Goal: Find specific page/section: Find specific page/section

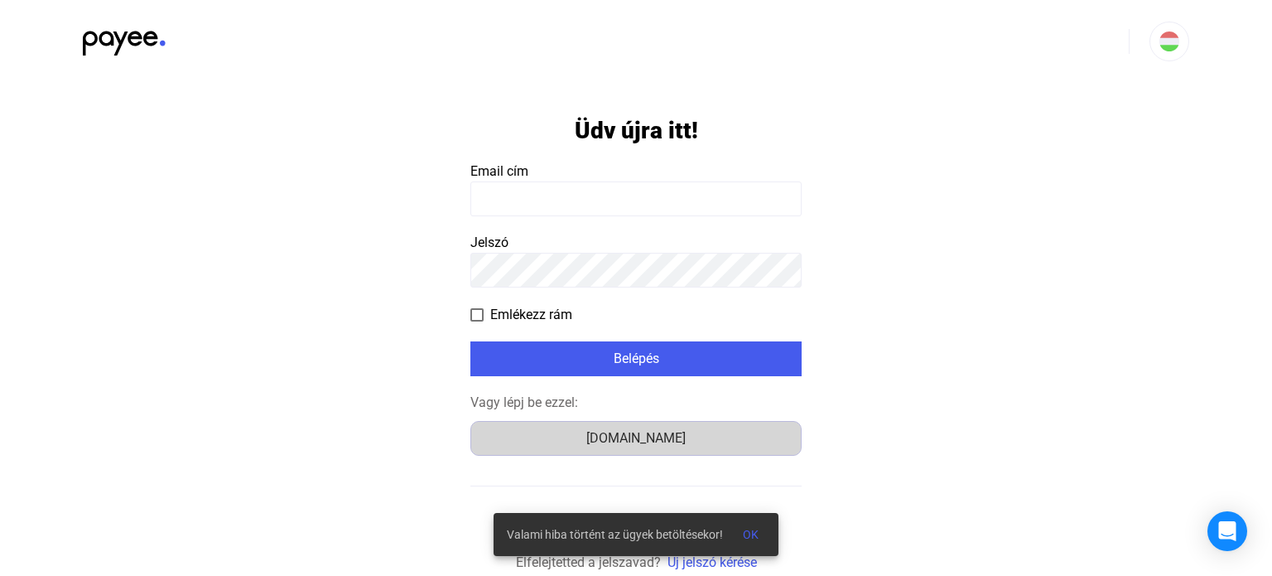
click at [654, 434] on div "[DOMAIN_NAME]" at bounding box center [636, 438] width 320 height 20
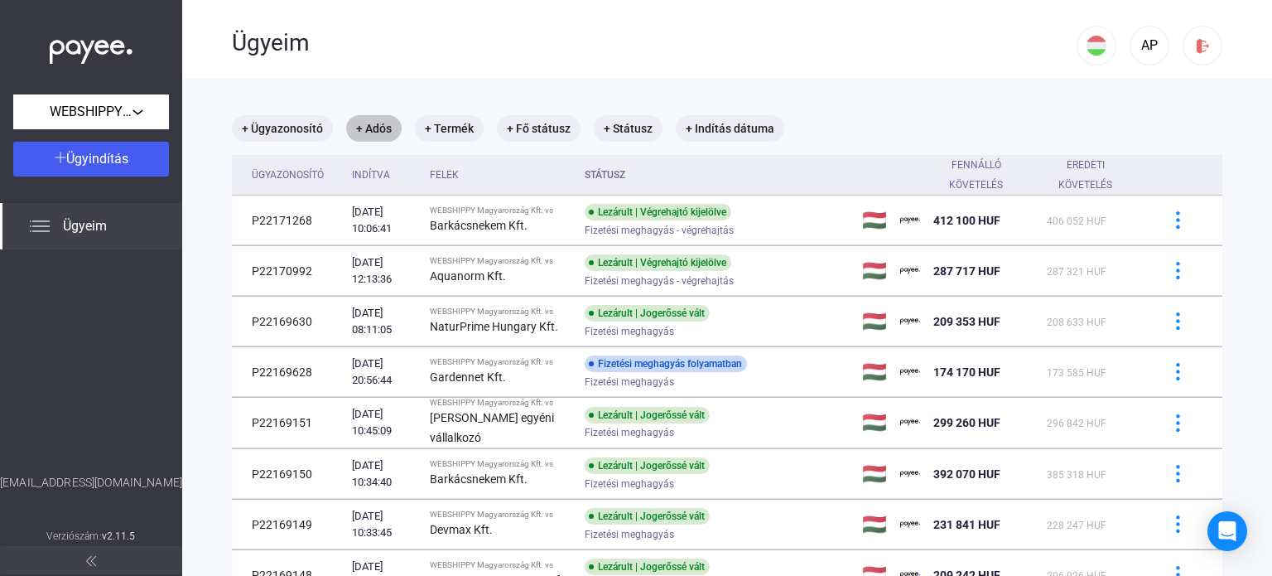
click at [378, 134] on mat-chip "+ Adós" at bounding box center [374, 128] width 56 height 27
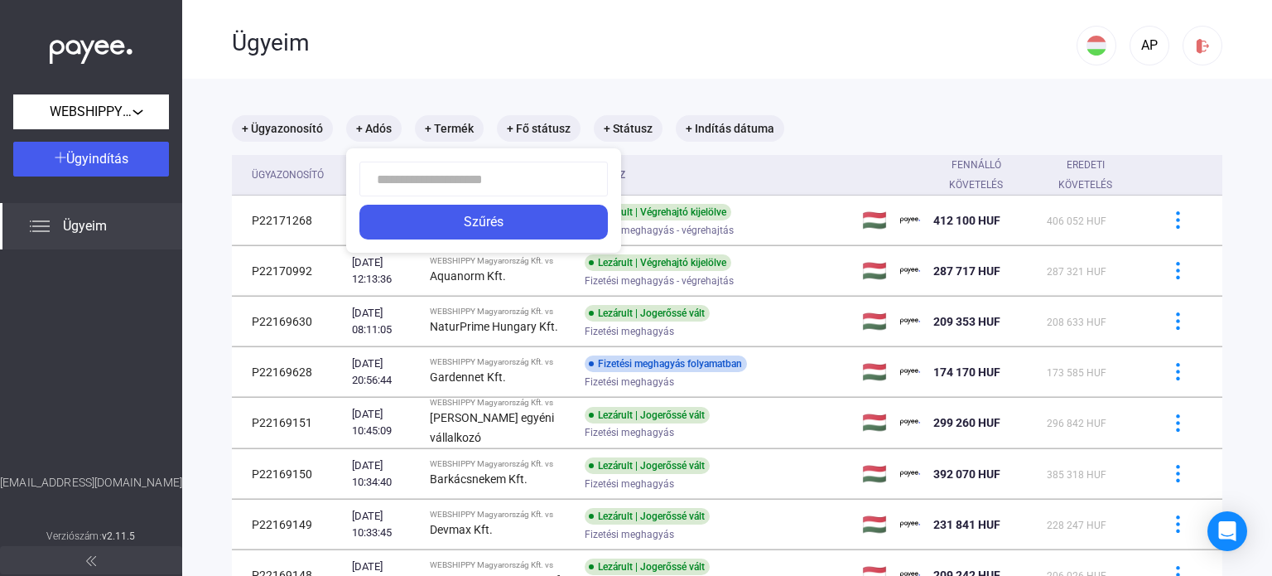
click at [476, 183] on input at bounding box center [484, 179] width 249 height 35
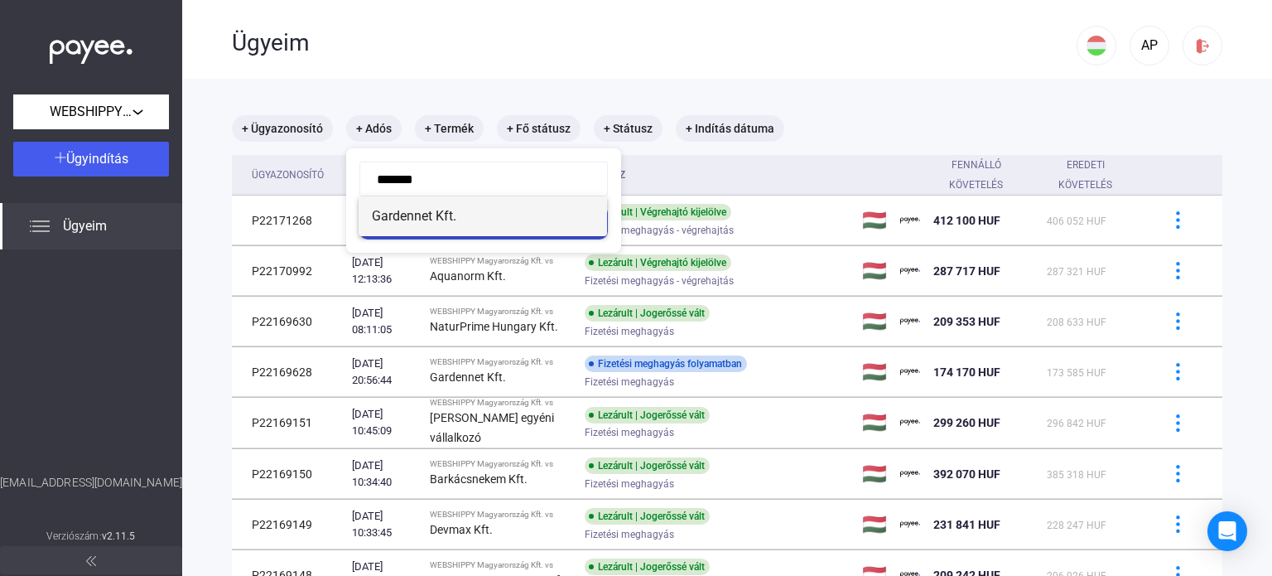
click at [452, 226] on mat-option "Gardennet Kft." at bounding box center [483, 216] width 249 height 40
type input "**********"
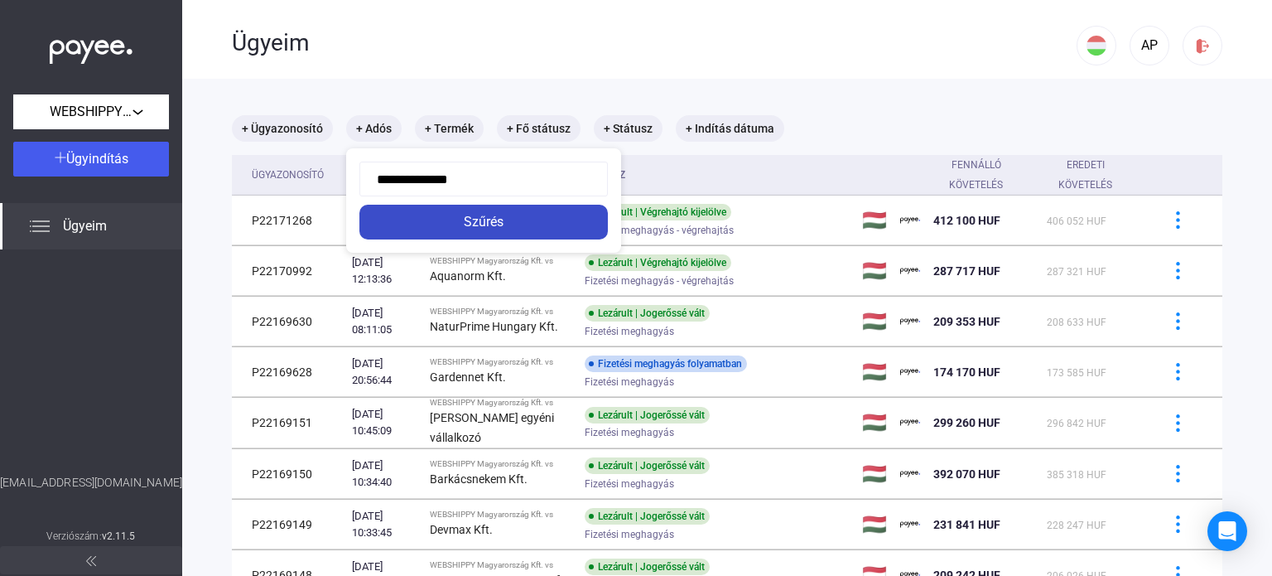
click at [451, 224] on div "Szűrés" at bounding box center [483, 222] width 239 height 20
